Goal: Task Accomplishment & Management: Use online tool/utility

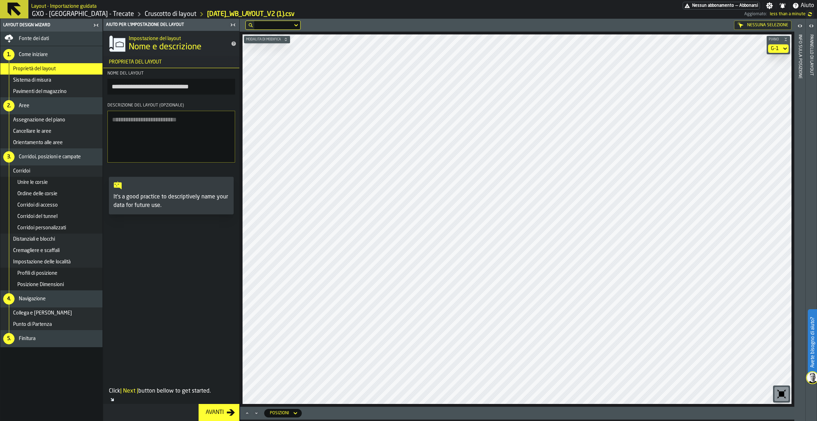
click at [13, 3] on icon at bounding box center [13, 8] width 13 height 13
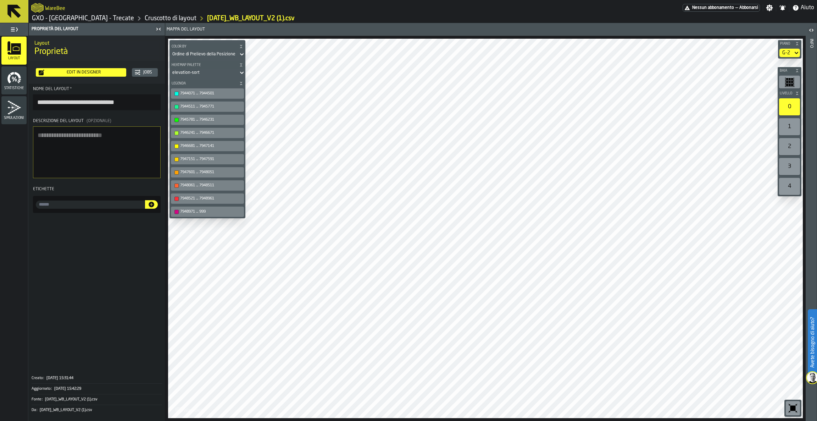
click at [8, 16] on icon at bounding box center [14, 11] width 17 height 17
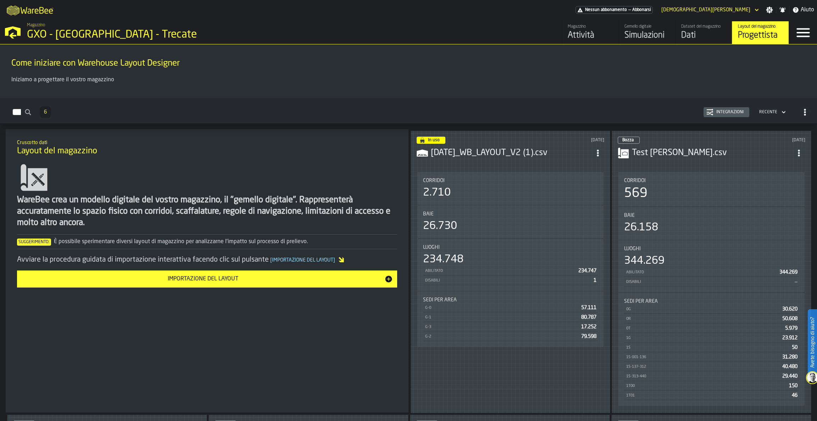
click at [8, 24] on icon "button-toggle-Open —> Warehouse Menu" at bounding box center [12, 31] width 17 height 17
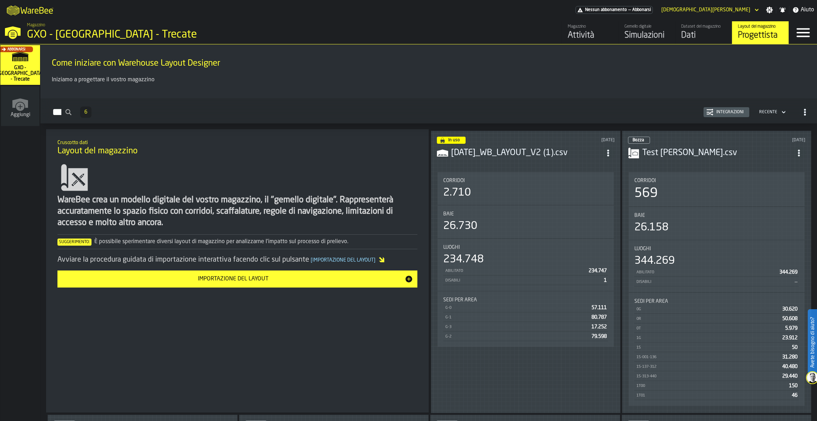
click at [13, 70] on div "Abbonarsi" at bounding box center [19, 66] width 40 height 41
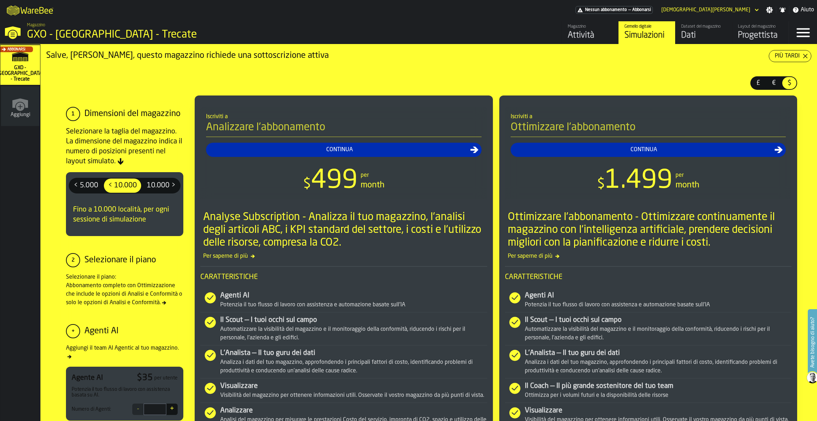
click at [563, 32] on link "Magazzino Attività" at bounding box center [590, 32] width 57 height 23
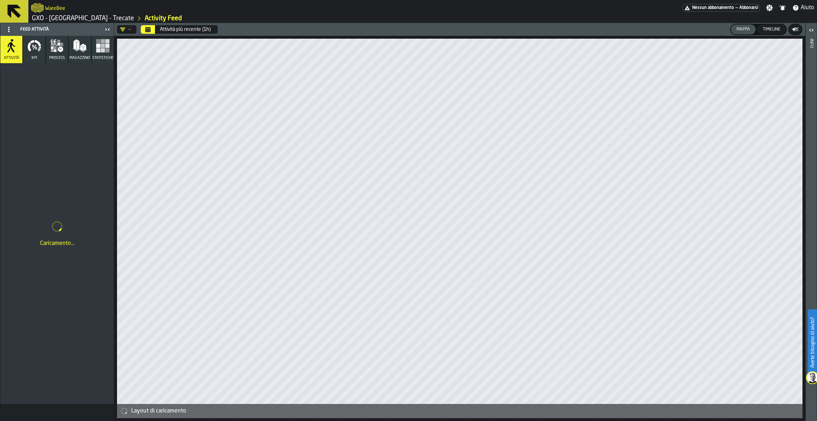
click at [14, 11] on icon at bounding box center [13, 11] width 13 height 13
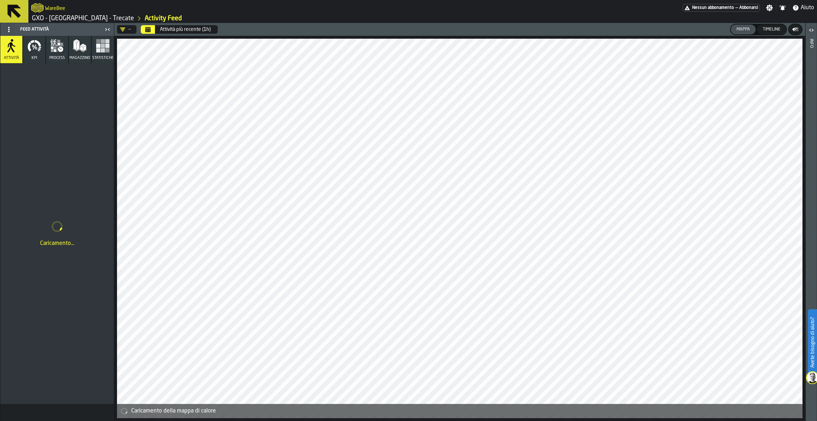
click at [13, 13] on icon at bounding box center [13, 11] width 13 height 13
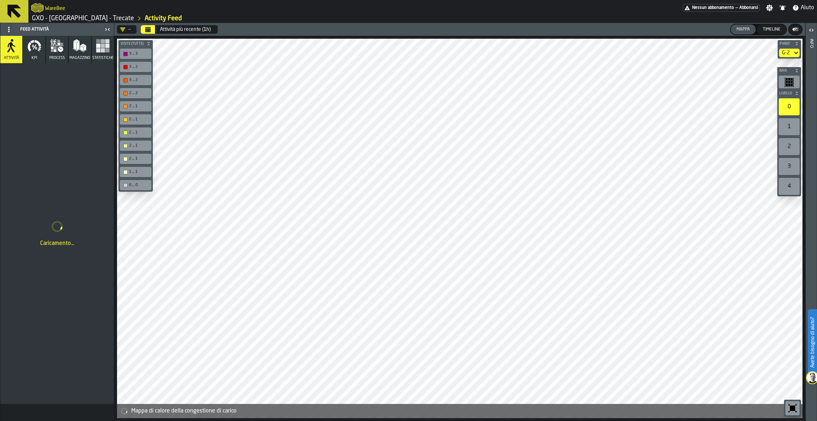
click at [7, 12] on icon at bounding box center [14, 11] width 17 height 17
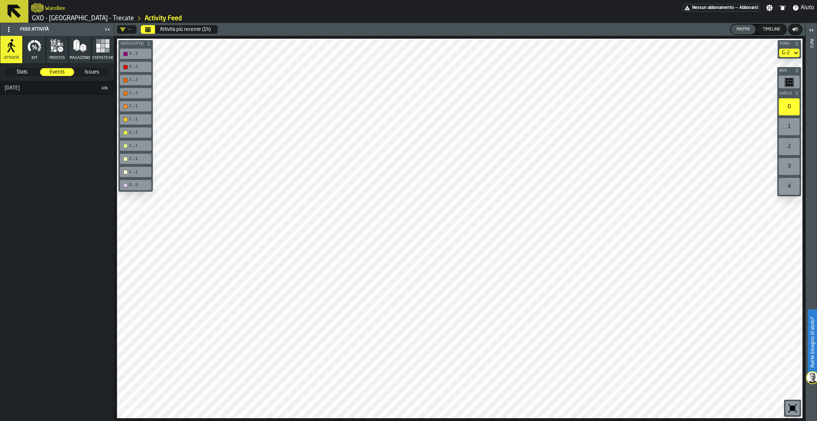
click at [13, 14] on icon at bounding box center [14, 11] width 17 height 17
click at [21, 16] on icon at bounding box center [14, 11] width 17 height 17
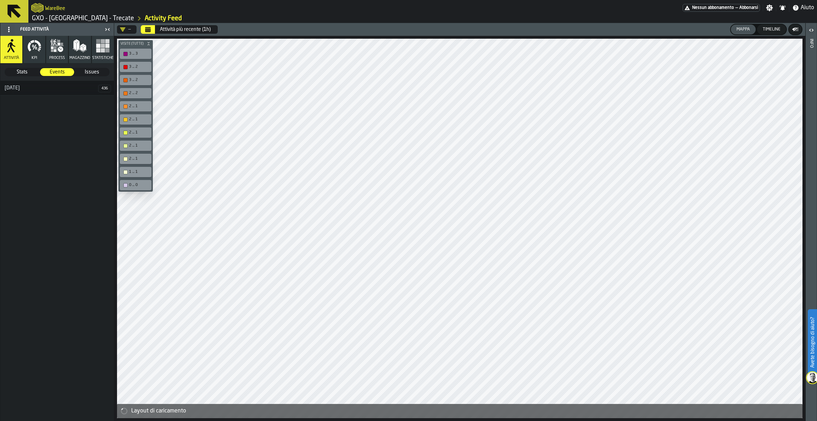
click at [39, 10] on icon "logo-header" at bounding box center [37, 8] width 12 height 10
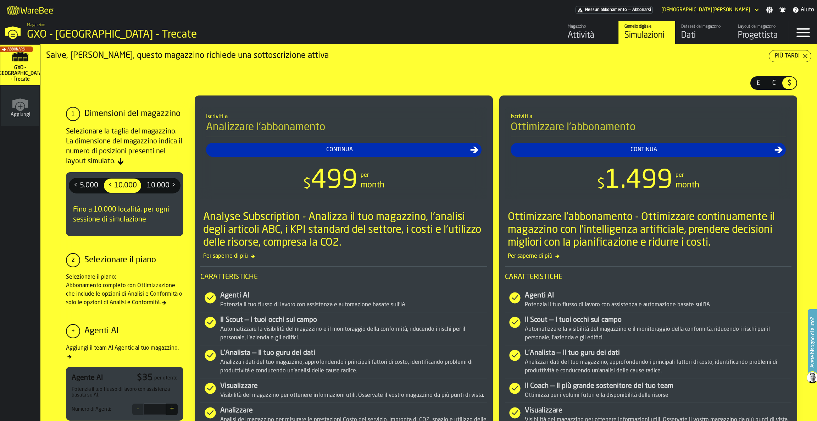
click at [746, 25] on div "Layout del magazzino" at bounding box center [760, 26] width 45 height 5
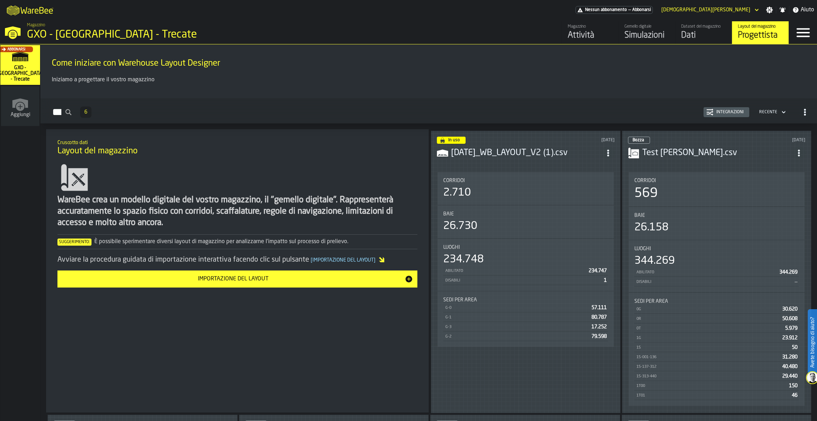
click at [692, 25] on div "Dataset del magazzino" at bounding box center [703, 26] width 45 height 5
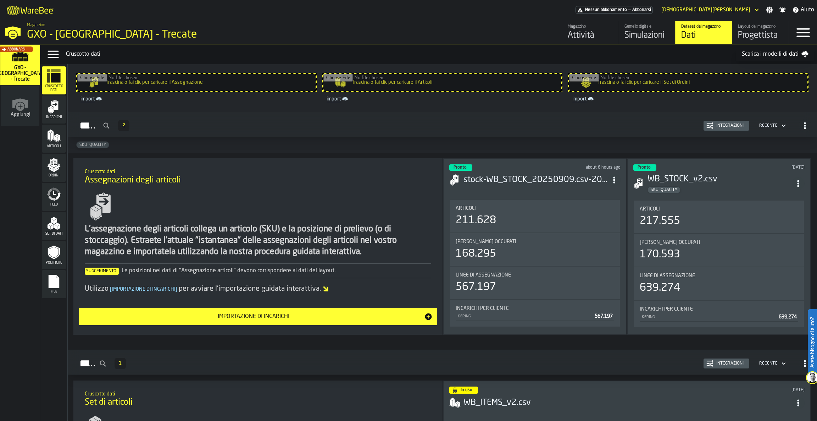
click at [59, 259] on div "Politiche" at bounding box center [54, 255] width 24 height 20
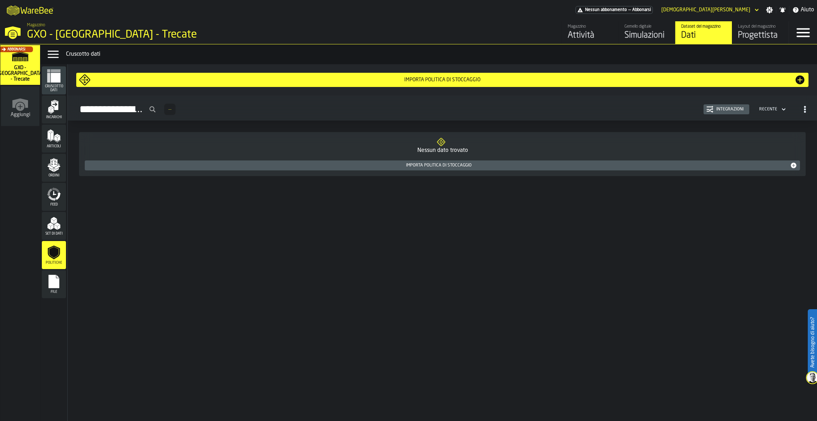
click at [44, 225] on div "Set di dati" at bounding box center [54, 226] width 24 height 20
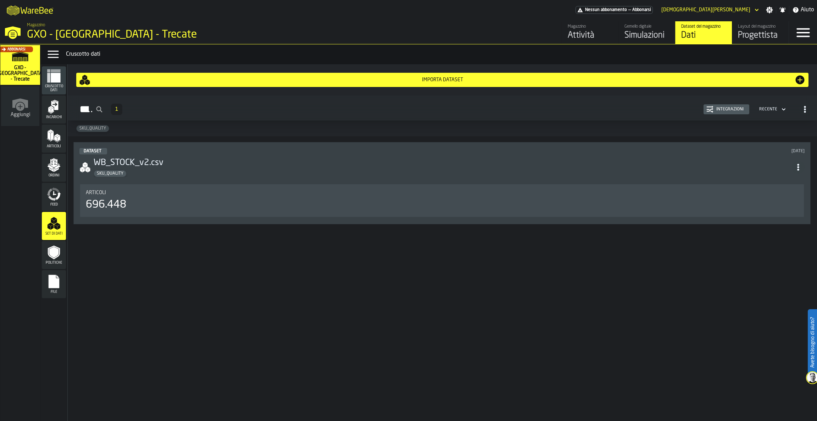
click at [720, 111] on div "Integrazioni" at bounding box center [730, 109] width 33 height 5
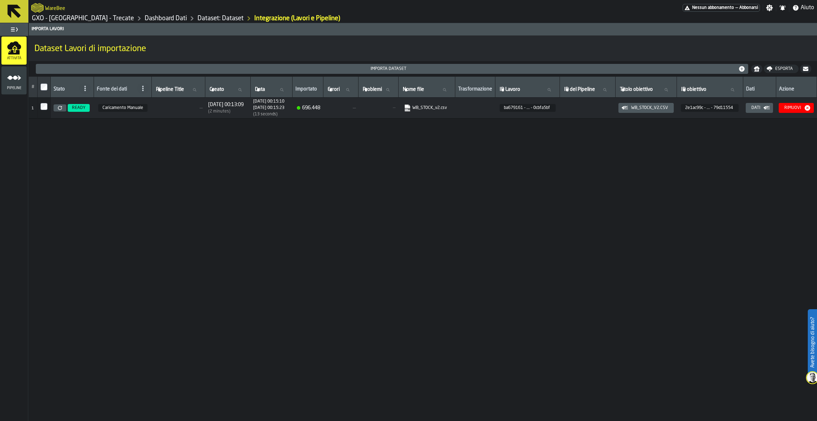
click at [12, 84] on icon "menu Pipeline" at bounding box center [14, 78] width 14 height 14
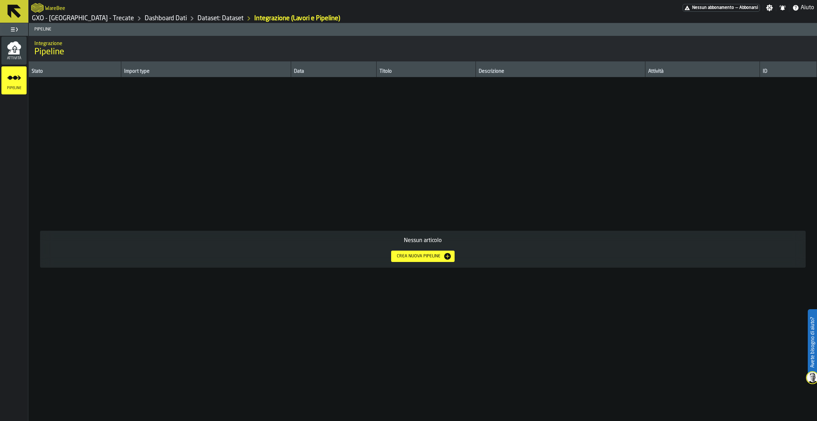
click at [441, 255] on div "Crea nuova pipeline" at bounding box center [418, 256] width 49 height 5
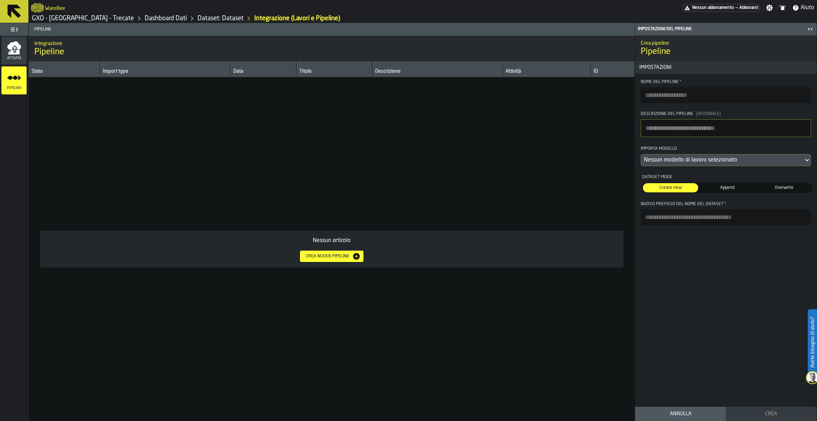
click at [724, 188] on span "Append" at bounding box center [727, 187] width 52 height 6
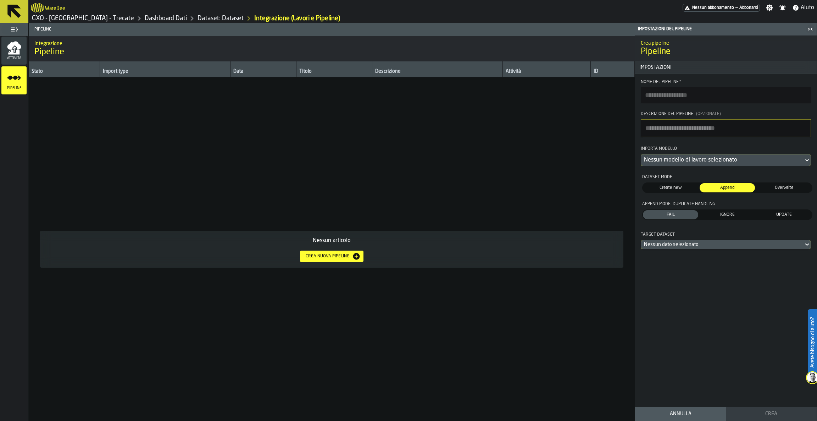
click at [775, 188] on span "Overwrite" at bounding box center [784, 187] width 52 height 6
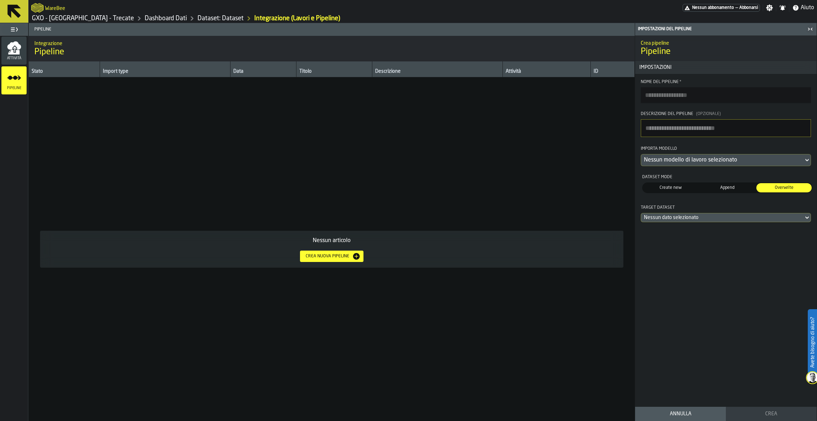
click at [674, 187] on span "Create new" at bounding box center [670, 187] width 52 height 6
